Goal: Transaction & Acquisition: Purchase product/service

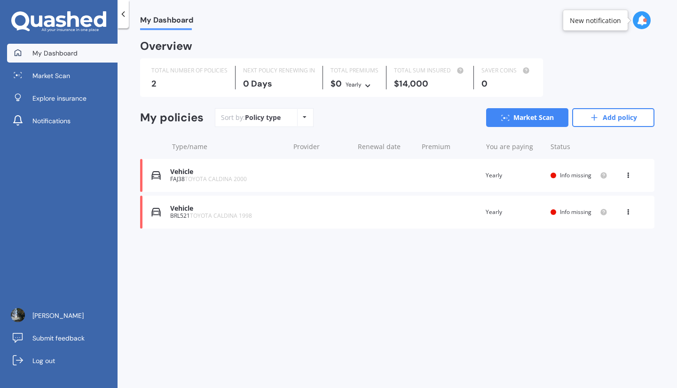
click at [285, 180] on div "Vehicle FAJ38 TOYOTA CALDINA 2000 Renewal date Premium You are paying Yearly St…" at bounding box center [397, 175] width 514 height 33
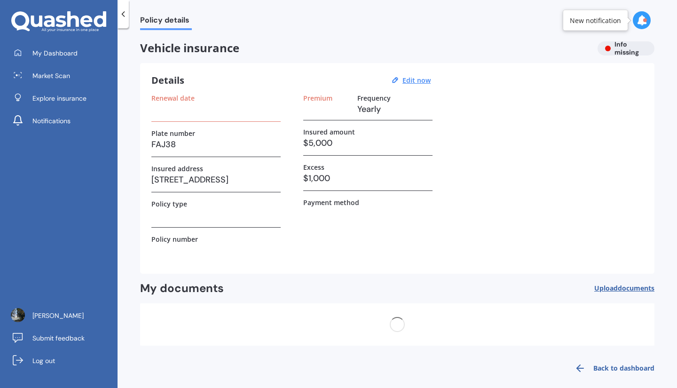
click at [420, 75] on div "Details Edit now" at bounding box center [292, 80] width 282 height 12
click at [420, 78] on u "Edit now" at bounding box center [416, 80] width 28 height 9
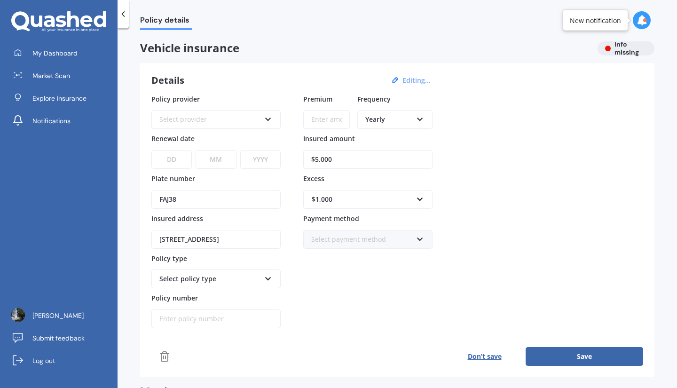
click at [348, 165] on input "$5,000" at bounding box center [367, 159] width 129 height 19
type input "$3,500"
click at [361, 194] on div "$1,000" at bounding box center [362, 199] width 101 height 10
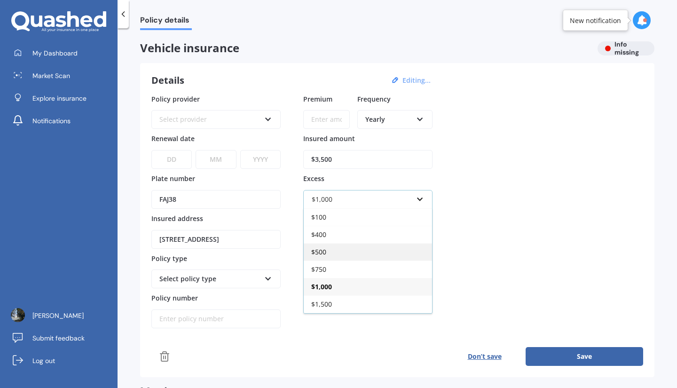
click at [336, 252] on div "$500" at bounding box center [368, 251] width 128 height 17
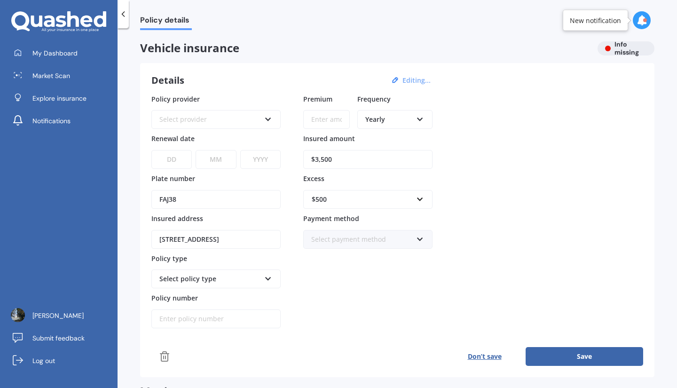
click at [335, 271] on div "Premium Frequency Yearly Yearly Six-Monthly Quarterly Monthly Fortnightly Weekl…" at bounding box center [367, 211] width 129 height 235
click at [263, 282] on div "Select policy type" at bounding box center [215, 278] width 129 height 19
click at [313, 291] on div "Premium Frequency Yearly Yearly Six-Monthly Quarterly Monthly Fortnightly Weekl…" at bounding box center [367, 211] width 129 height 235
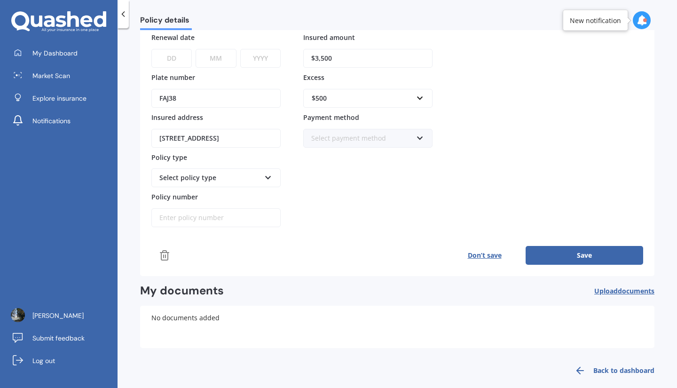
scroll to position [112, 0]
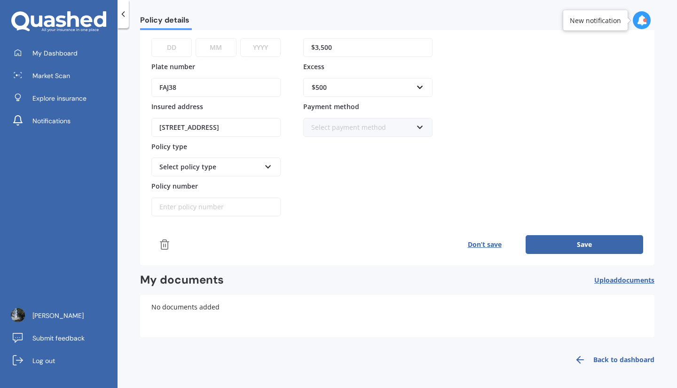
click at [555, 251] on button "Save" at bounding box center [584, 244] width 118 height 19
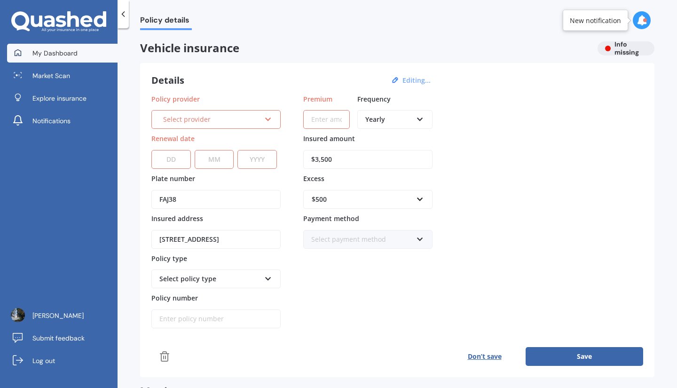
click at [72, 56] on span "My Dashboard" at bounding box center [54, 52] width 45 height 9
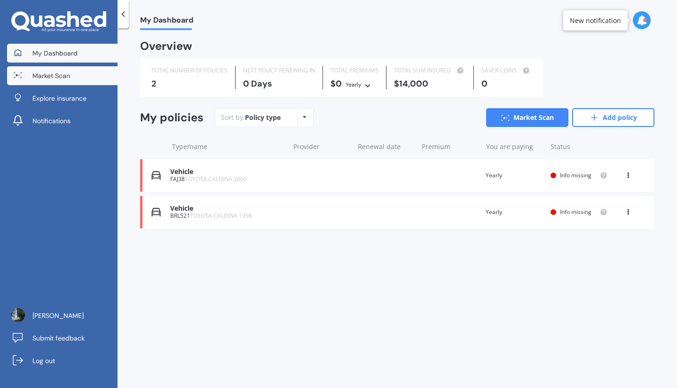
click at [65, 76] on span "Market Scan" at bounding box center [51, 75] width 38 height 9
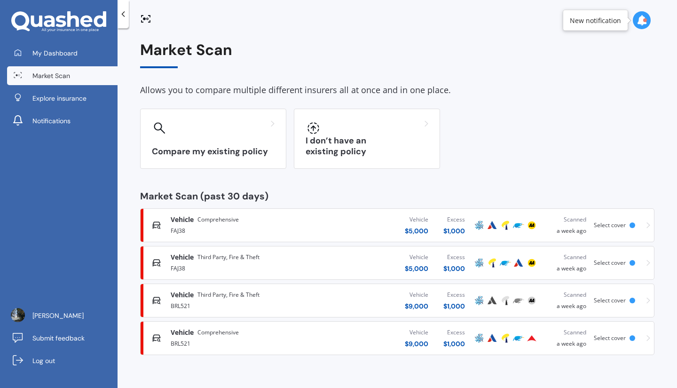
click at [360, 265] on div "Vehicle $ 5,000 Excess $ 1,000" at bounding box center [392, 263] width 160 height 28
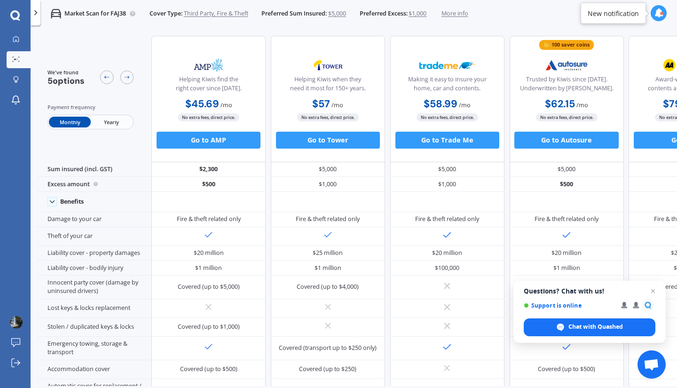
click at [426, 10] on span "$1,000" at bounding box center [417, 13] width 18 height 8
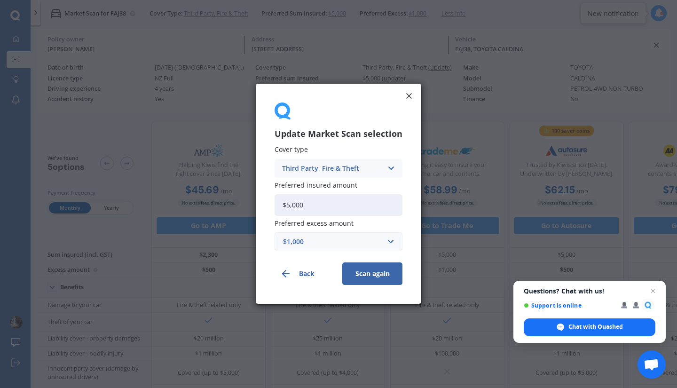
click at [331, 206] on input "$5,000" at bounding box center [338, 205] width 128 height 22
click at [317, 238] on div "$1,000" at bounding box center [333, 242] width 100 height 10
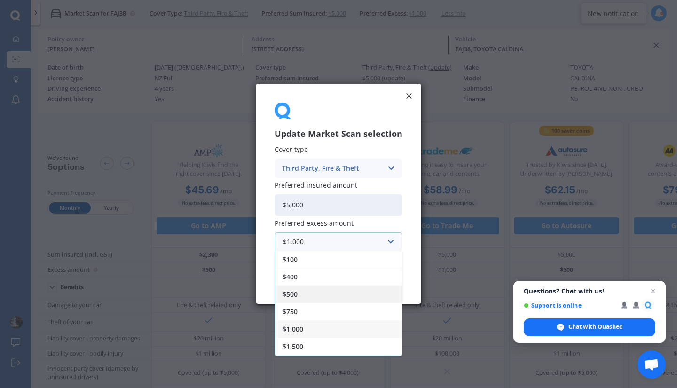
click at [295, 295] on span "$500" at bounding box center [289, 294] width 15 height 7
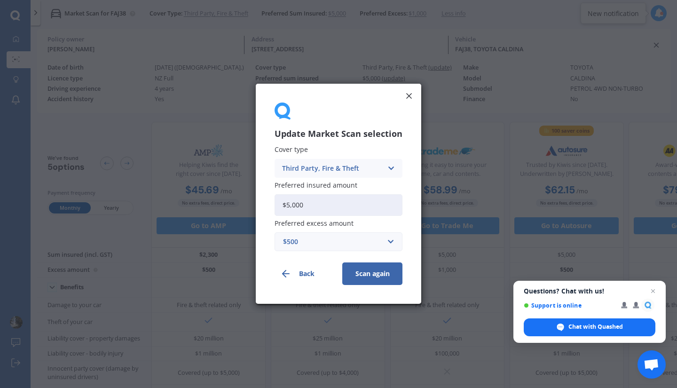
click at [357, 275] on button "Scan again" at bounding box center [372, 274] width 60 height 23
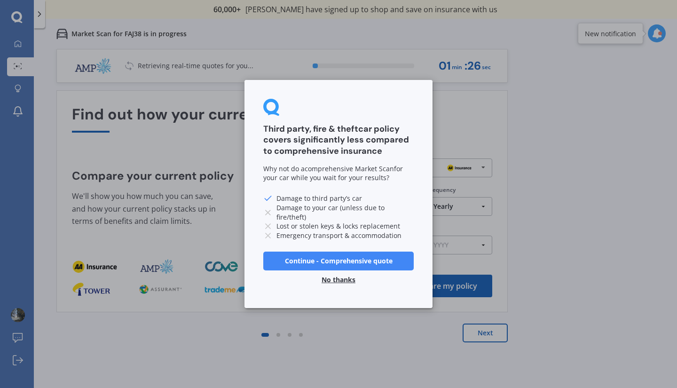
click at [349, 280] on button "No thanks" at bounding box center [338, 279] width 45 height 19
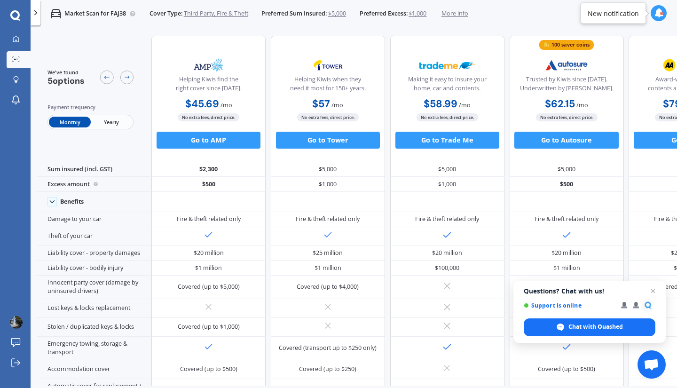
click at [425, 10] on span "$1,000" at bounding box center [417, 13] width 18 height 8
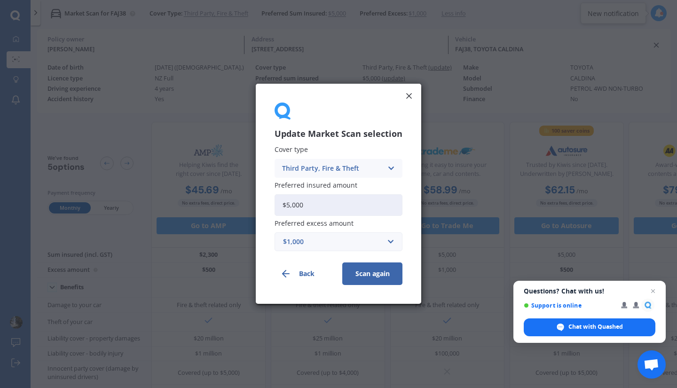
drag, startPoint x: 330, startPoint y: 203, endPoint x: 239, endPoint y: 211, distance: 92.0
click at [239, 211] on div "Update Market Scan selection Cover type Third Party, Fire & Theft Comprehensive…" at bounding box center [338, 194] width 677 height 388
click at [330, 243] on div "$1,000" at bounding box center [333, 242] width 100 height 10
drag, startPoint x: 303, startPoint y: 210, endPoint x: 247, endPoint y: 211, distance: 55.9
click at [247, 211] on div "Update Market Scan selection Cover type Third Party, Fire & Theft Comprehensive…" at bounding box center [338, 194] width 677 height 388
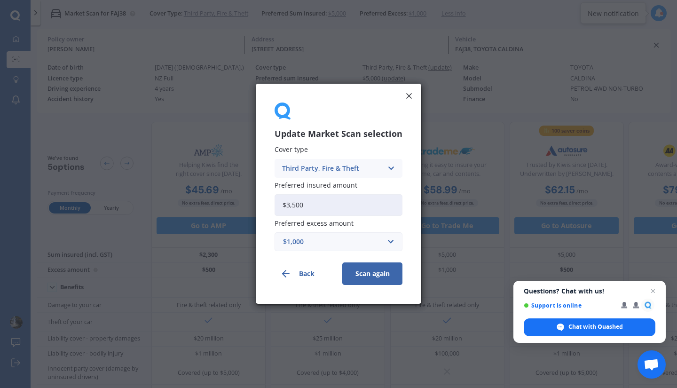
type input "$3,500"
click at [294, 235] on input "text" at bounding box center [334, 242] width 119 height 18
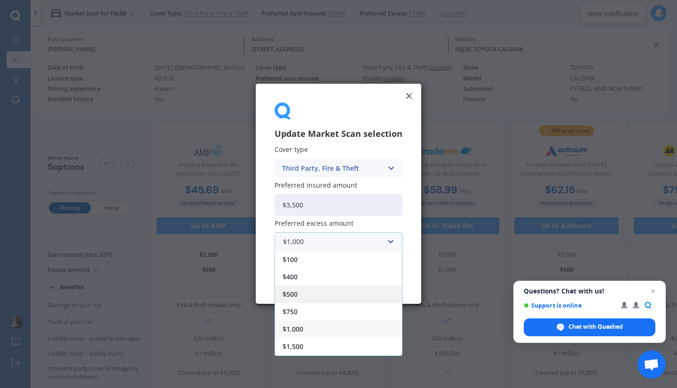
click at [301, 295] on div "$500" at bounding box center [338, 294] width 127 height 17
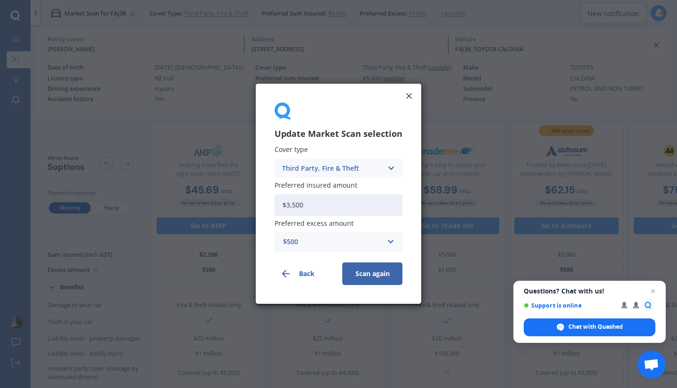
click at [362, 274] on button "Scan again" at bounding box center [372, 274] width 60 height 23
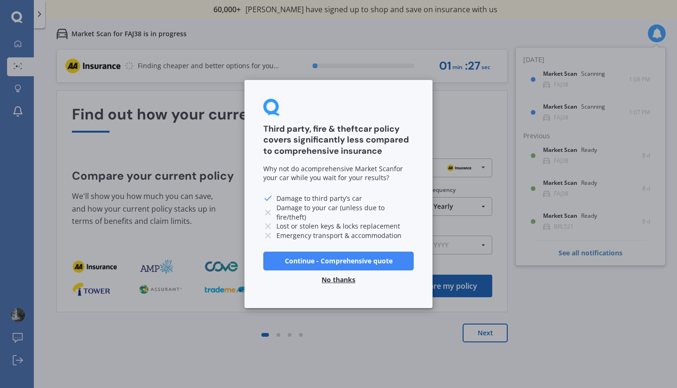
click at [477, 339] on div "Third party, fire & theft car policy covers significantly less compared to comp…" at bounding box center [338, 194] width 677 height 388
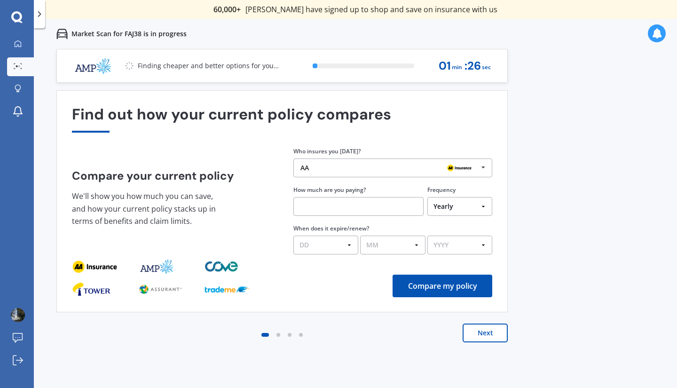
click at [482, 331] on button "Next" at bounding box center [484, 332] width 45 height 19
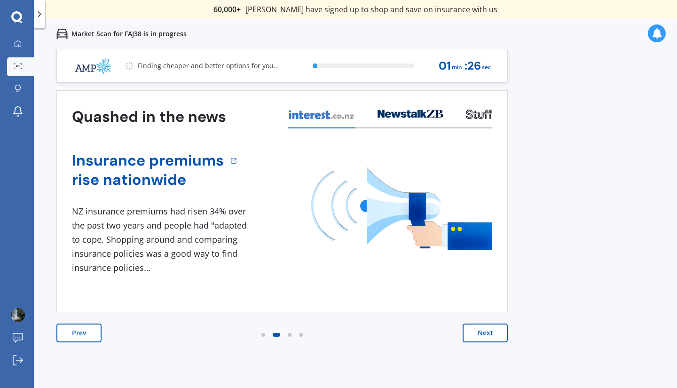
click at [482, 331] on button "Next" at bounding box center [484, 332] width 45 height 19
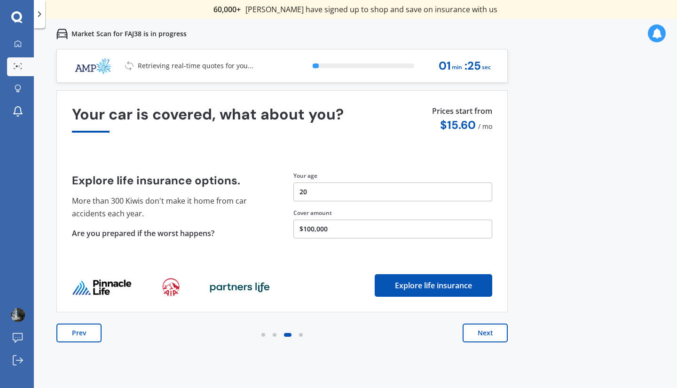
click at [482, 331] on button "Next" at bounding box center [484, 332] width 45 height 19
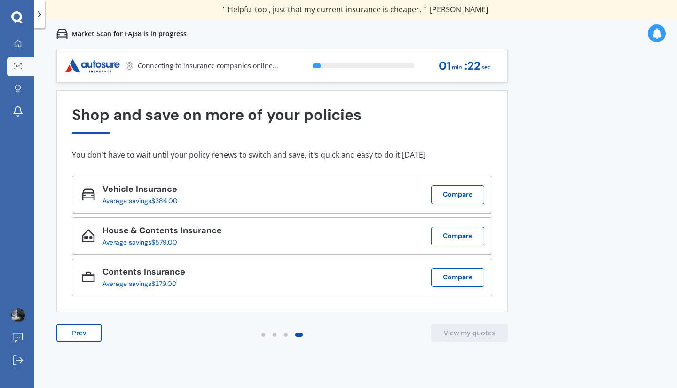
click at [400, 13] on div "" Great stuff team! first time using it, and it was very clear and concise. " […" at bounding box center [355, 9] width 315 height 9
click at [407, 11] on div "" Great stuff team! first time using it, and it was very clear and concise. " […" at bounding box center [355, 9] width 315 height 9
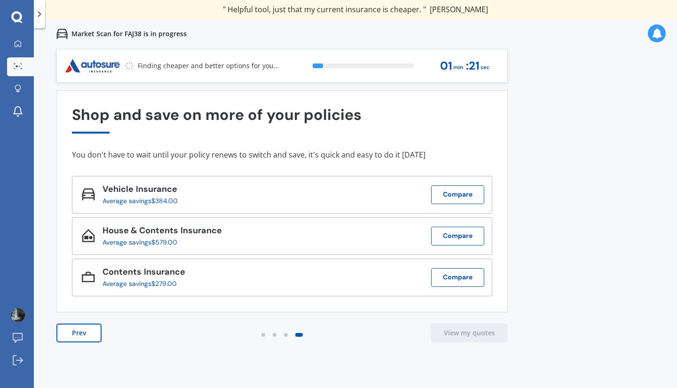
click at [407, 11] on div "" Great stuff team! first time using it, and it was very clear and concise. " […" at bounding box center [355, 9] width 315 height 9
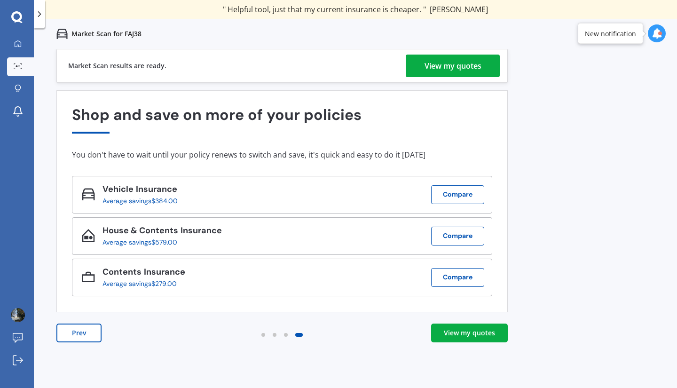
click at [466, 63] on div "View my quotes" at bounding box center [452, 66] width 57 height 23
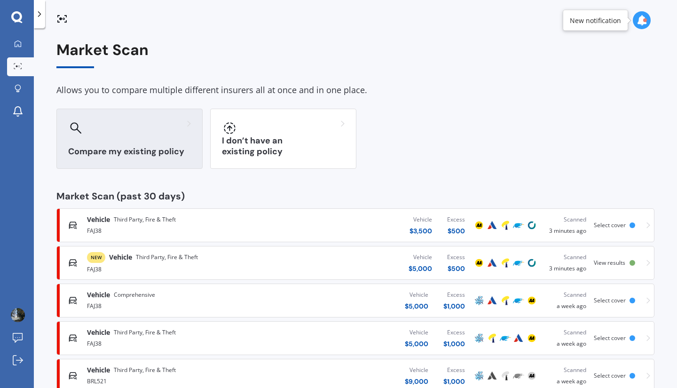
scroll to position [63, 0]
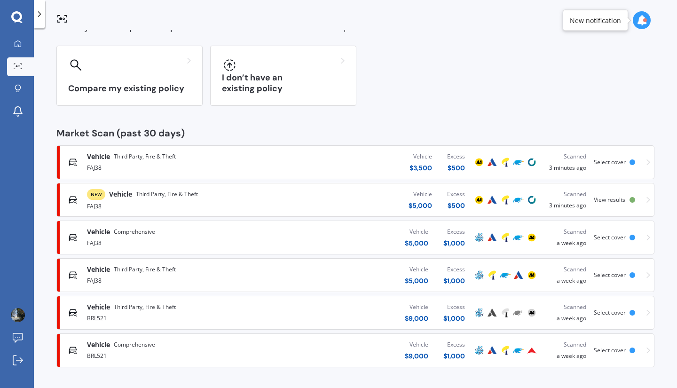
click at [158, 240] on div "FAJ38" at bounding box center [178, 241] width 183 height 11
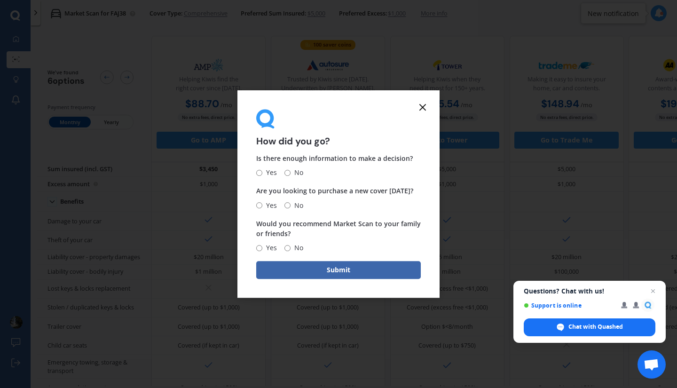
click at [424, 106] on icon at bounding box center [422, 107] width 11 height 11
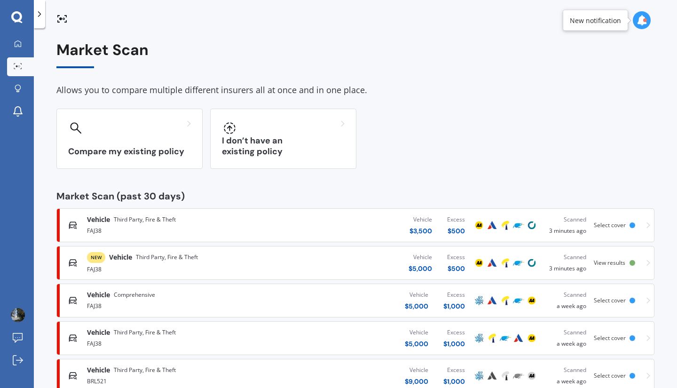
scroll to position [63, 0]
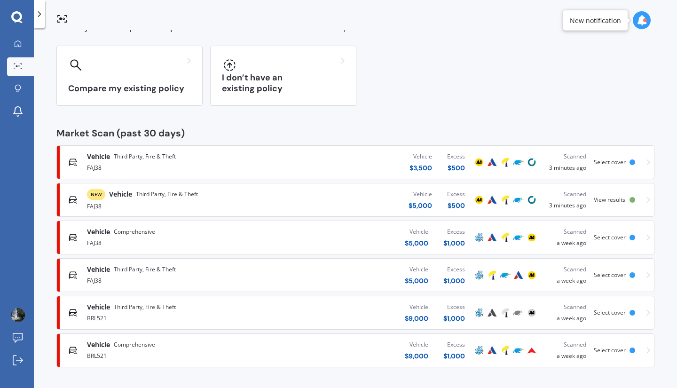
click at [202, 246] on div "FAJ38" at bounding box center [178, 241] width 183 height 11
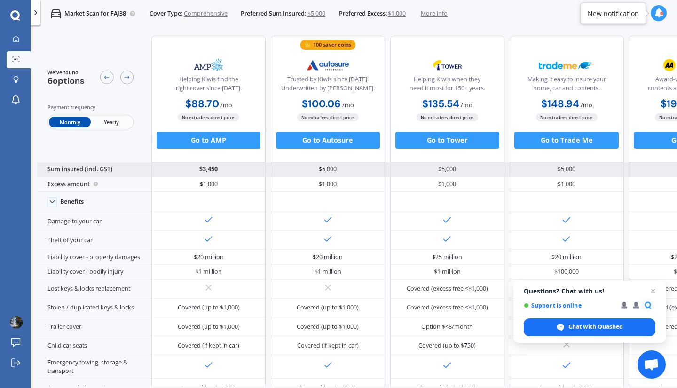
click at [205, 168] on div "$3,450" at bounding box center [208, 169] width 114 height 15
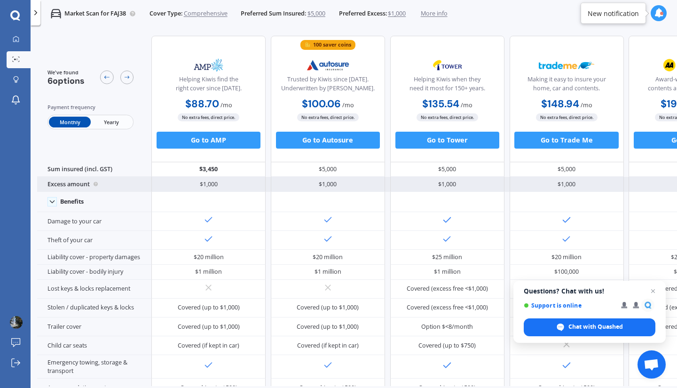
click at [204, 178] on div "$1,000" at bounding box center [208, 184] width 114 height 15
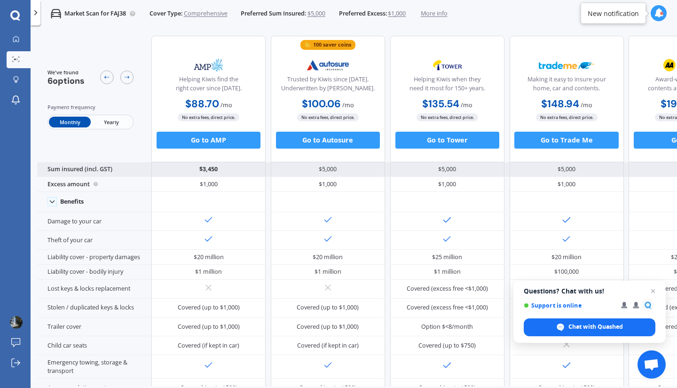
click at [206, 166] on div "$3,450" at bounding box center [208, 169] width 114 height 15
